Goal: Check status: Check status

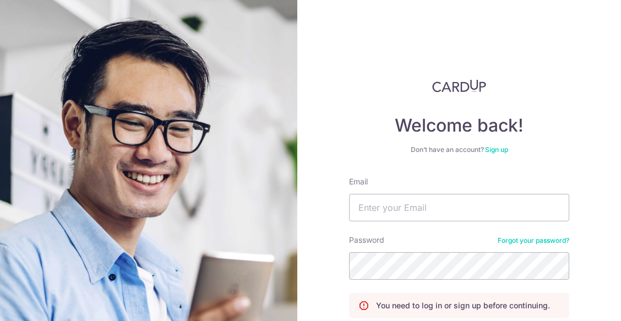
scroll to position [95, 0]
type input "[EMAIL_ADDRESS][DOMAIN_NAME]"
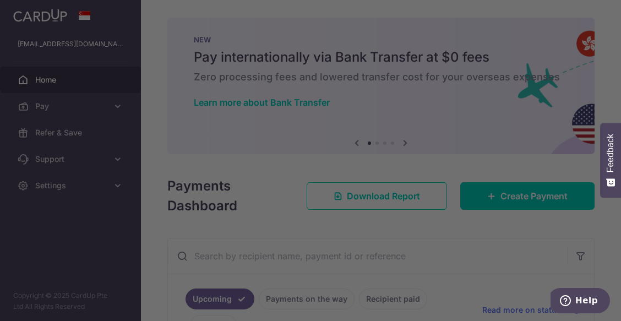
click at [482, 246] on div at bounding box center [314, 162] width 628 height 325
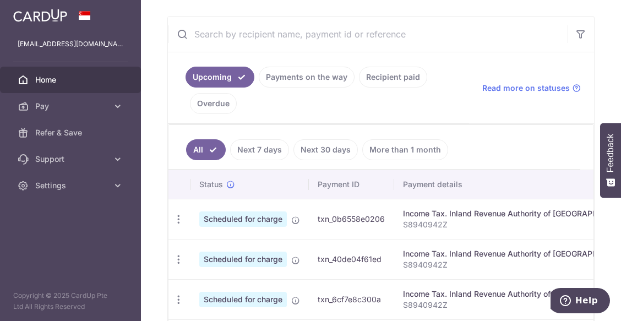
scroll to position [242, 0]
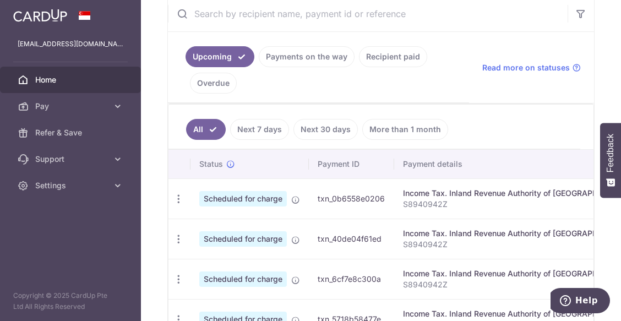
click at [380, 54] on link "Recipient paid" at bounding box center [393, 56] width 68 height 21
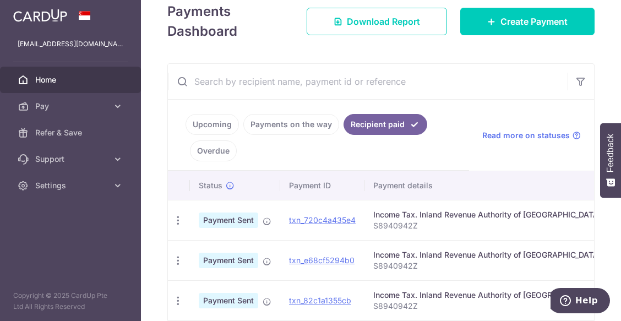
scroll to position [233, 0]
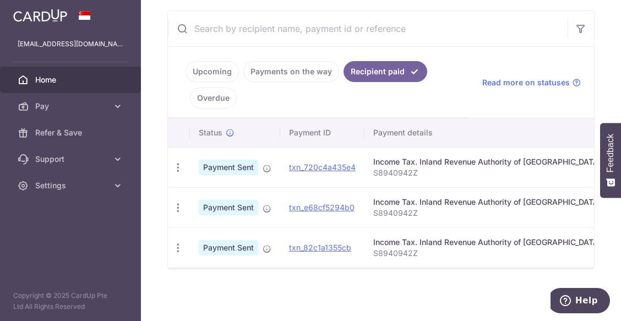
click at [234, 64] on link "Upcoming" at bounding box center [212, 71] width 53 height 21
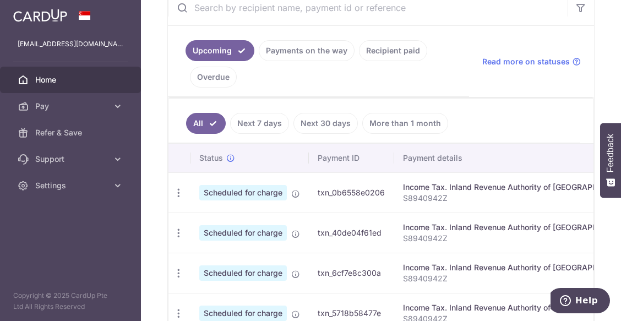
scroll to position [248, 0]
click at [309, 51] on link "Payments on the way" at bounding box center [307, 51] width 96 height 21
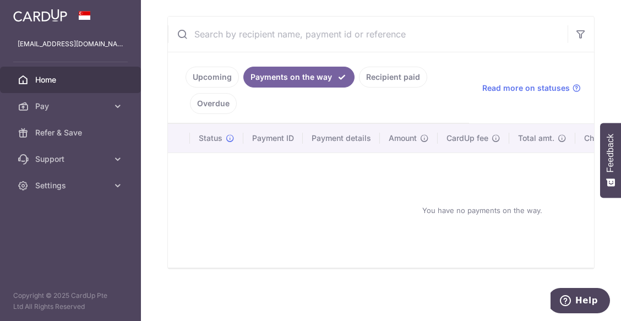
click at [386, 73] on link "Recipient paid" at bounding box center [393, 77] width 68 height 21
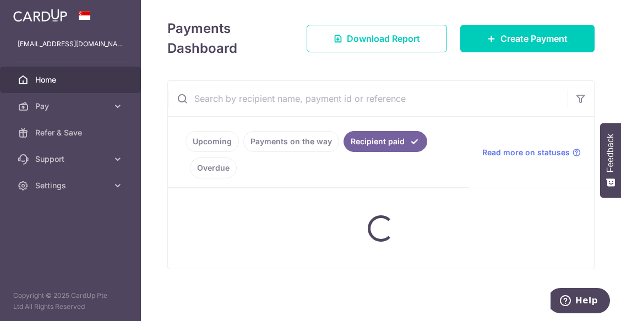
scroll to position [233, 0]
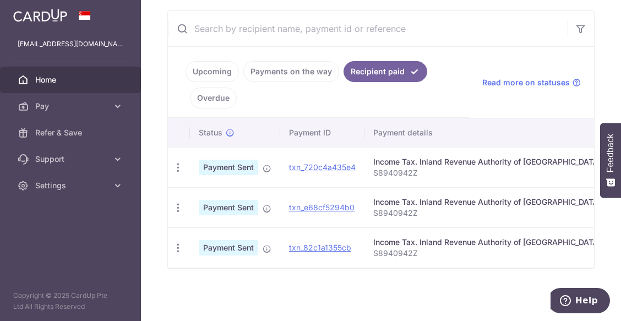
click at [215, 93] on link "Overdue" at bounding box center [213, 98] width 47 height 21
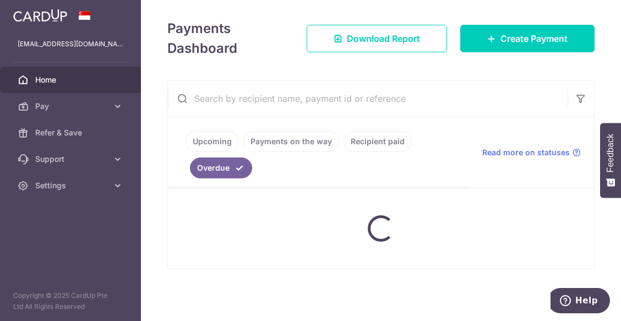
scroll to position [228, 0]
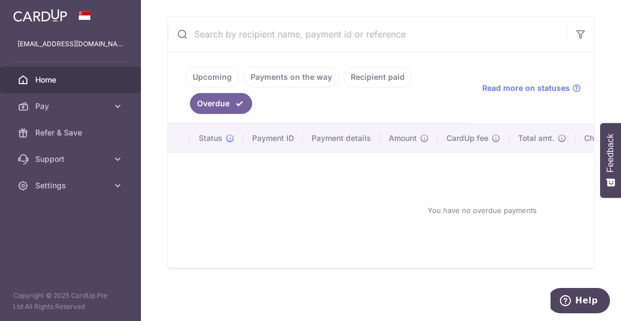
click at [224, 72] on link "Upcoming" at bounding box center [212, 77] width 53 height 21
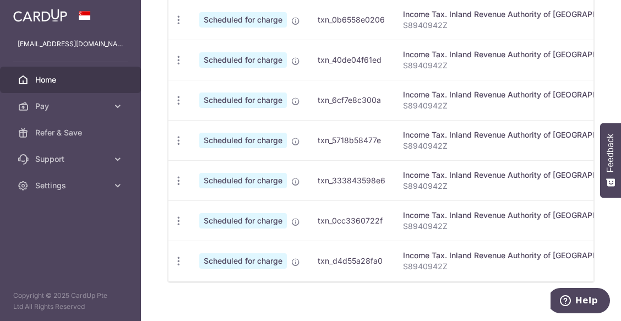
scroll to position [441, 0]
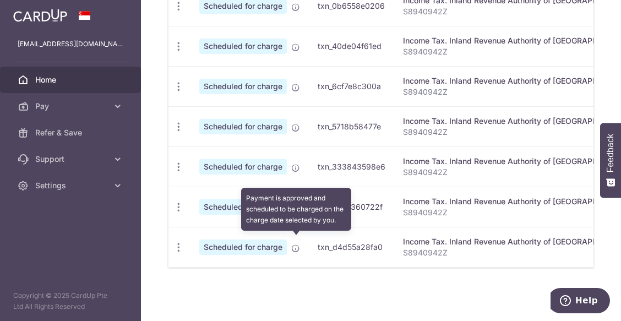
click at [296, 244] on icon at bounding box center [295, 248] width 9 height 9
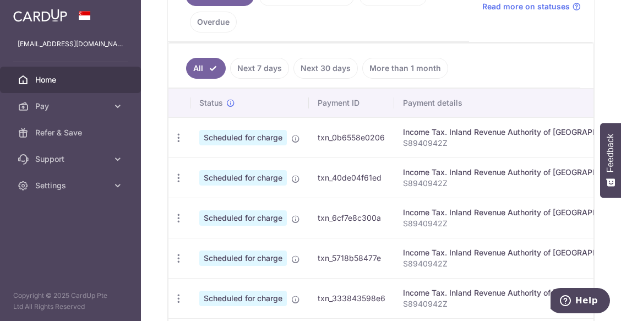
scroll to position [303, 0]
click at [180, 140] on icon "button" at bounding box center [179, 139] width 12 height 12
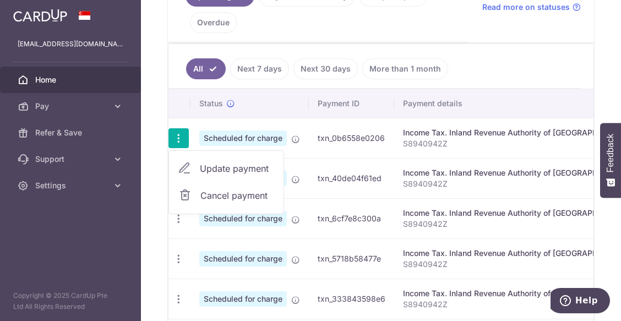
click at [481, 57] on ul "All Next 7 days Next 30 days More than 1 month" at bounding box center [375, 66] width 412 height 45
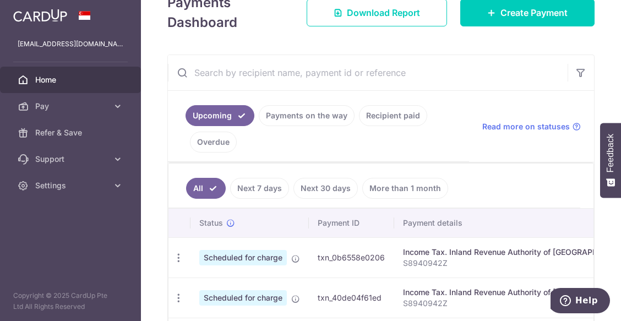
scroll to position [0, 0]
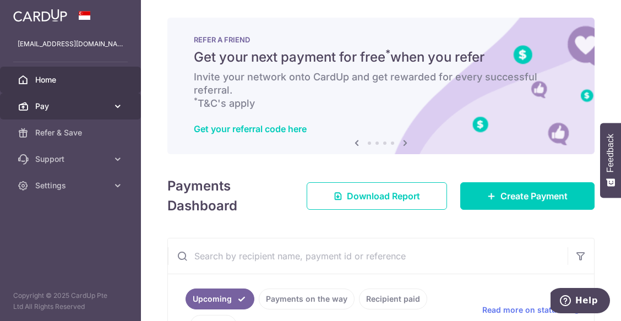
click at [118, 101] on icon at bounding box center [117, 106] width 11 height 11
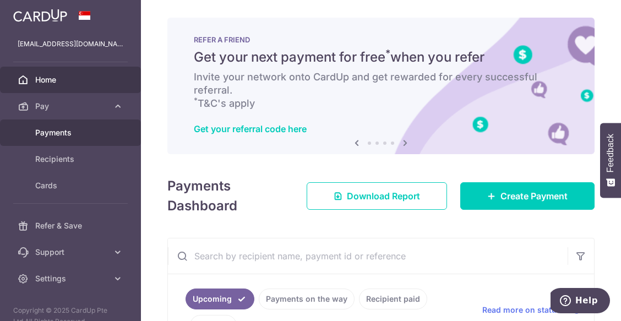
click at [80, 132] on span "Payments" at bounding box center [71, 132] width 73 height 11
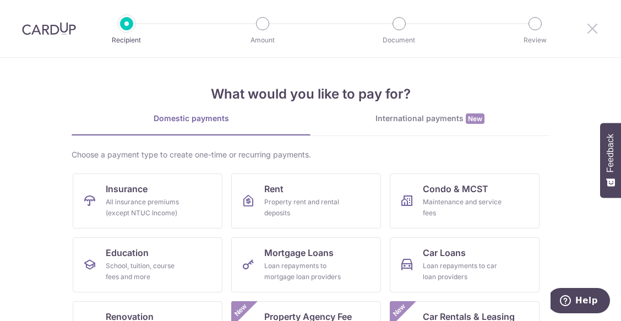
click at [595, 29] on icon at bounding box center [592, 28] width 13 height 14
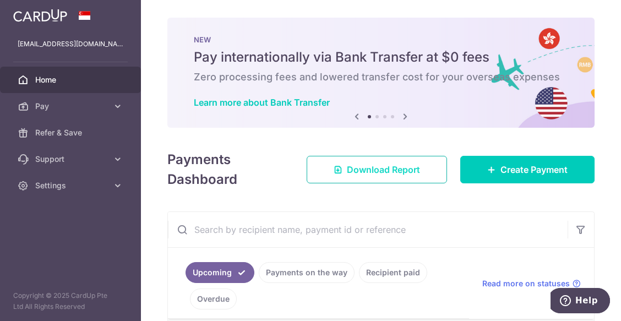
click at [370, 172] on span "Download Report" at bounding box center [383, 169] width 73 height 13
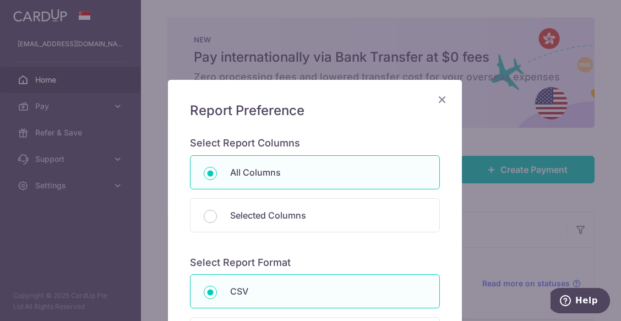
click at [370, 172] on body "[EMAIL_ADDRESS][DOMAIN_NAME] Home Pay Payments Recipients Cards Refer & Save Su…" at bounding box center [310, 160] width 621 height 321
click at [436, 99] on icon "Close" at bounding box center [442, 100] width 13 height 14
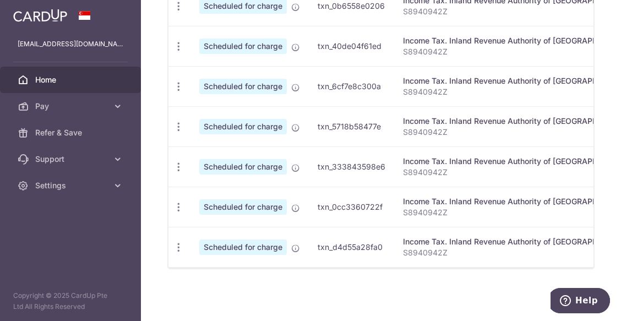
scroll to position [413, 0]
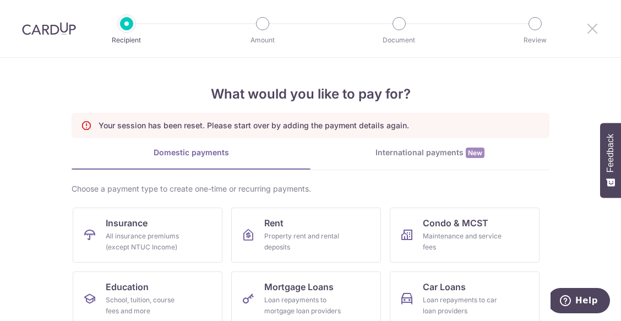
click at [591, 27] on icon at bounding box center [592, 28] width 13 height 14
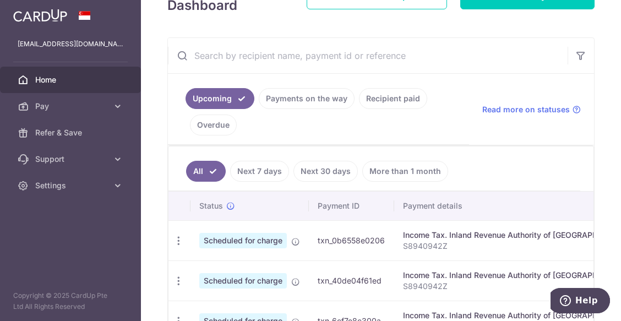
scroll to position [241, 0]
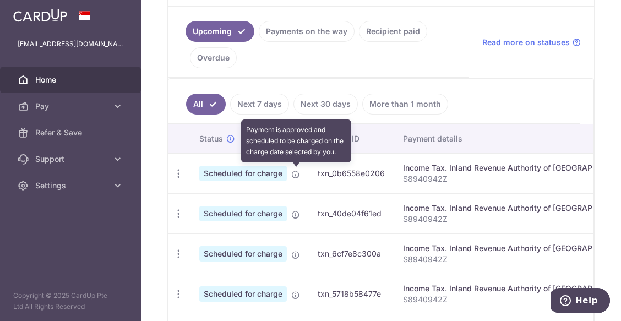
click at [296, 175] on icon at bounding box center [295, 174] width 9 height 9
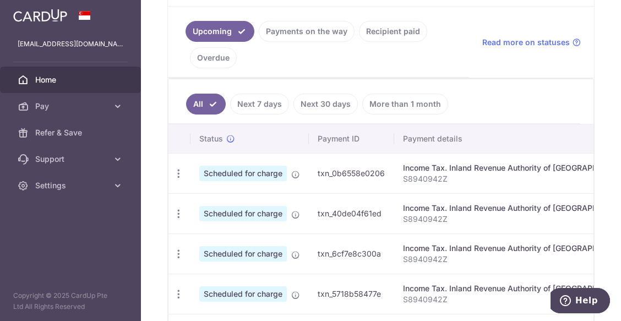
click at [319, 26] on link "Payments on the way" at bounding box center [307, 31] width 96 height 21
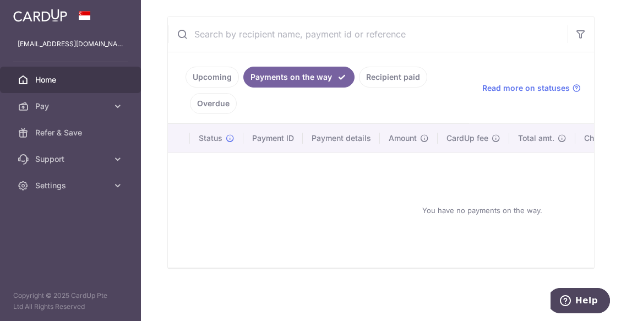
scroll to position [201, 0]
click at [382, 71] on link "Recipient paid" at bounding box center [393, 77] width 68 height 21
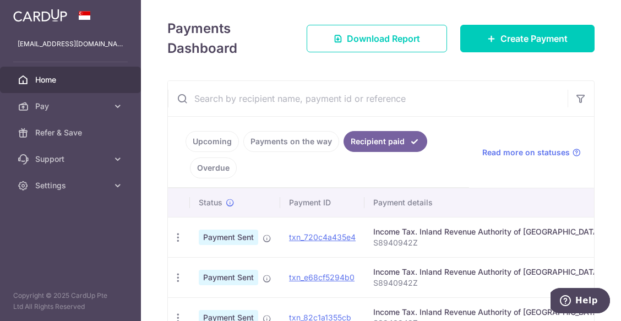
scroll to position [207, 0]
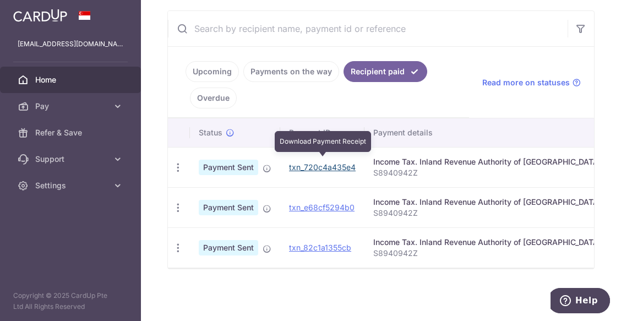
click at [341, 163] on link "txn_720c4a435e4" at bounding box center [322, 167] width 67 height 9
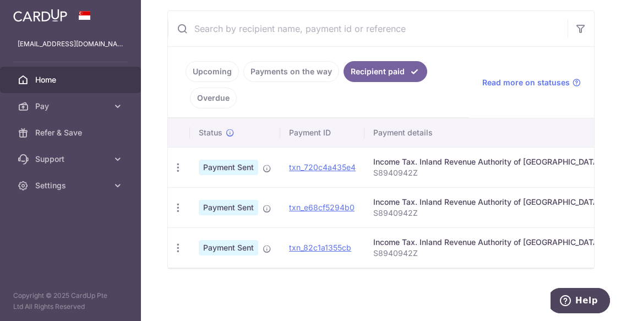
click at [222, 65] on link "Upcoming" at bounding box center [212, 71] width 53 height 21
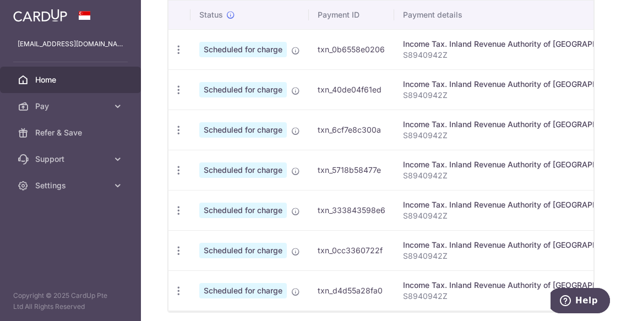
scroll to position [363, 0]
